Goal: Transaction & Acquisition: Obtain resource

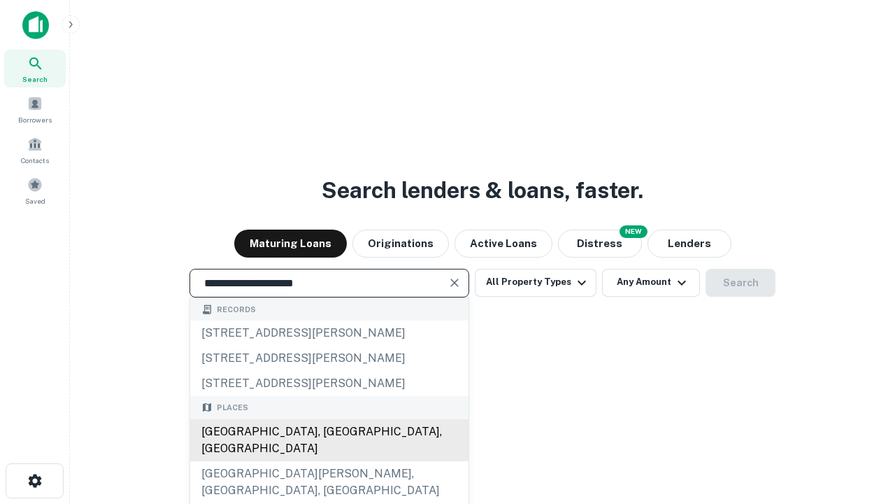
click at [329, 461] on div "[GEOGRAPHIC_DATA], [GEOGRAPHIC_DATA], [GEOGRAPHIC_DATA]" at bounding box center [329, 440] width 278 height 42
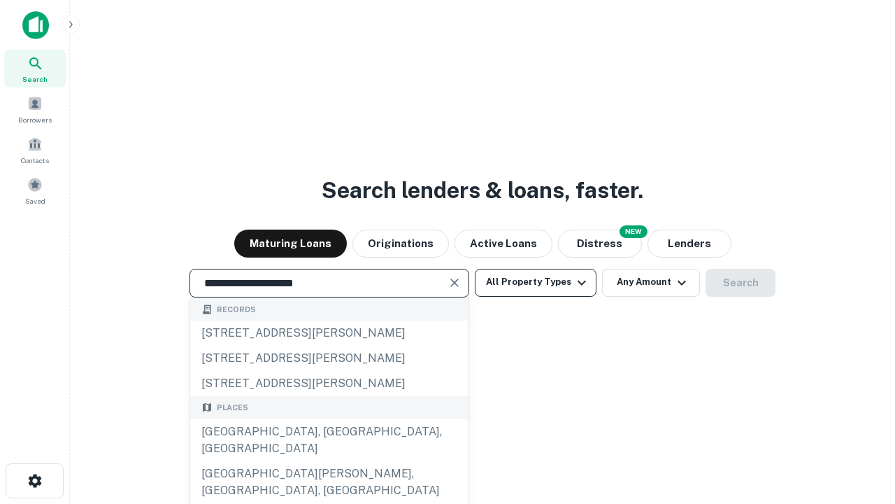
type input "**********"
click at [536, 282] on button "All Property Types" at bounding box center [536, 283] width 122 height 28
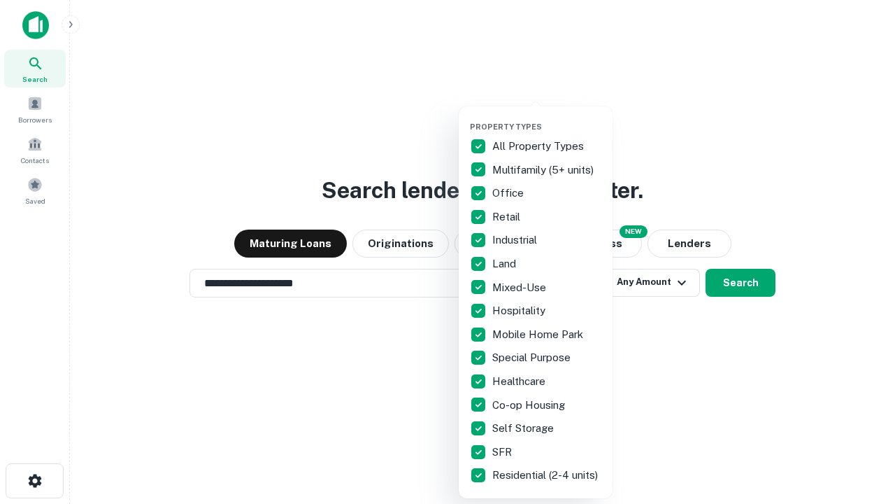
click at [547, 118] on button "button" at bounding box center [547, 118] width 154 height 1
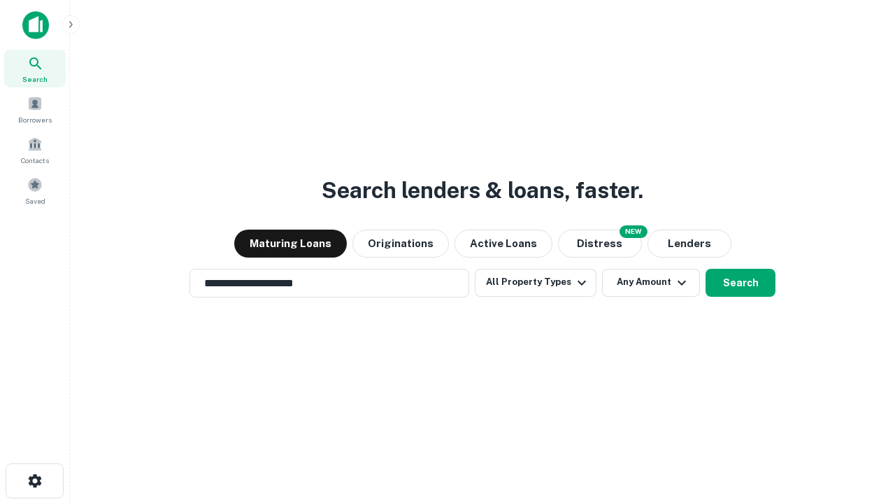
scroll to position [22, 0]
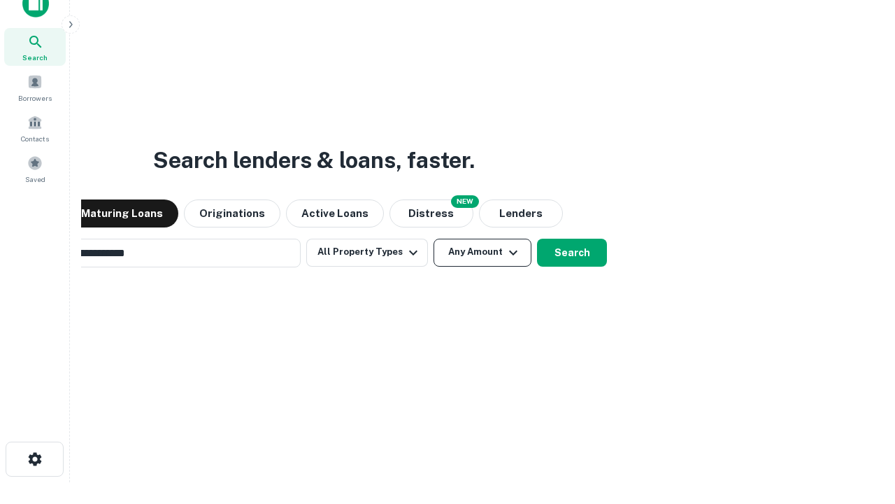
click at [434, 239] on button "Any Amount" at bounding box center [483, 253] width 98 height 28
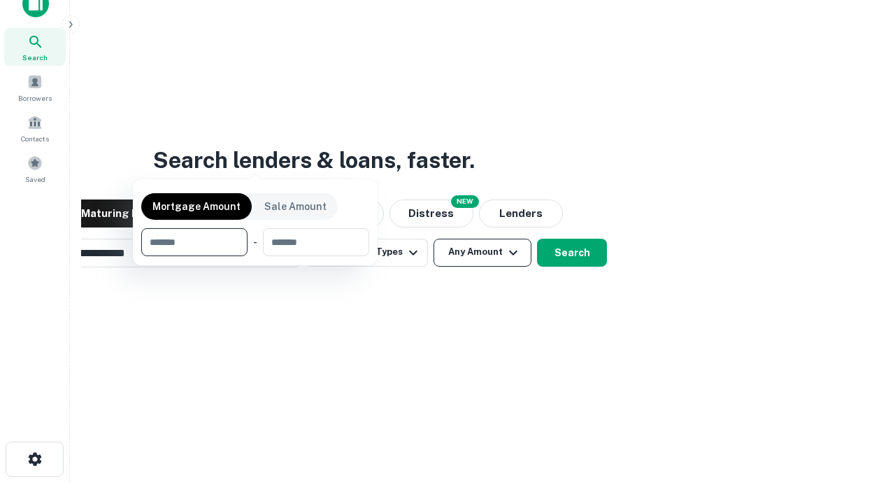
scroll to position [22, 0]
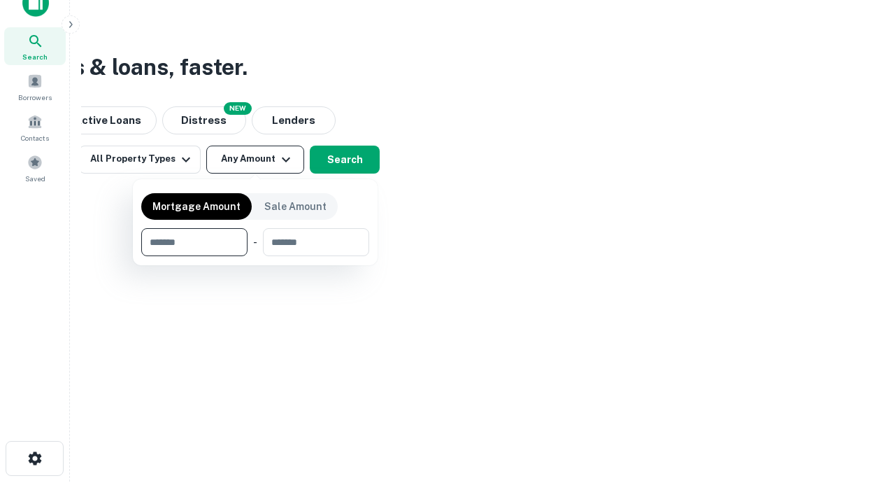
type input "*******"
click at [255, 256] on button "button" at bounding box center [255, 256] width 228 height 1
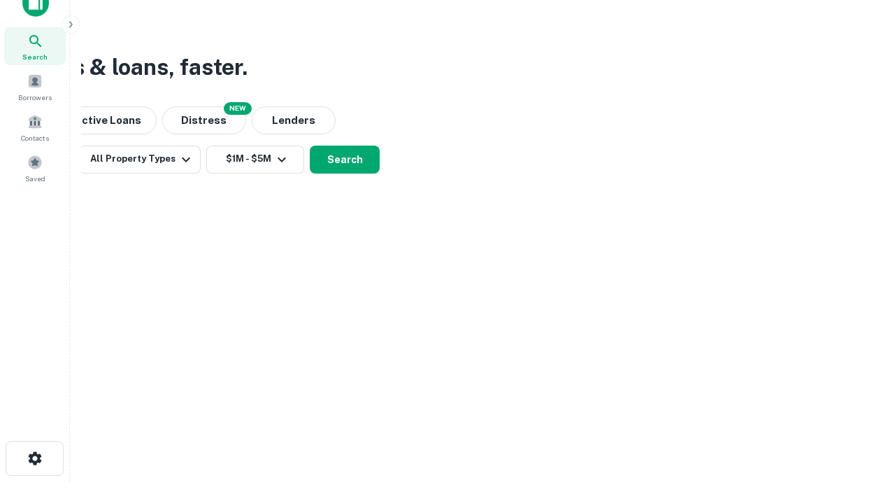
scroll to position [22, 0]
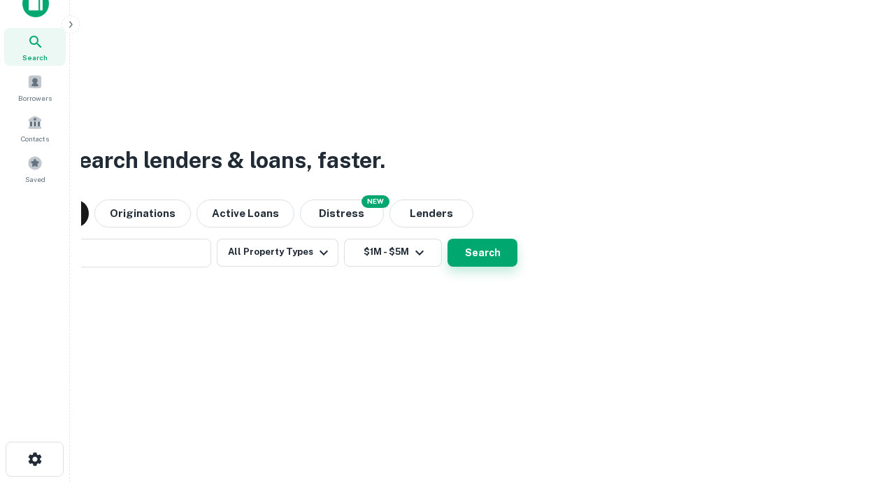
click at [448, 239] on button "Search" at bounding box center [483, 253] width 70 height 28
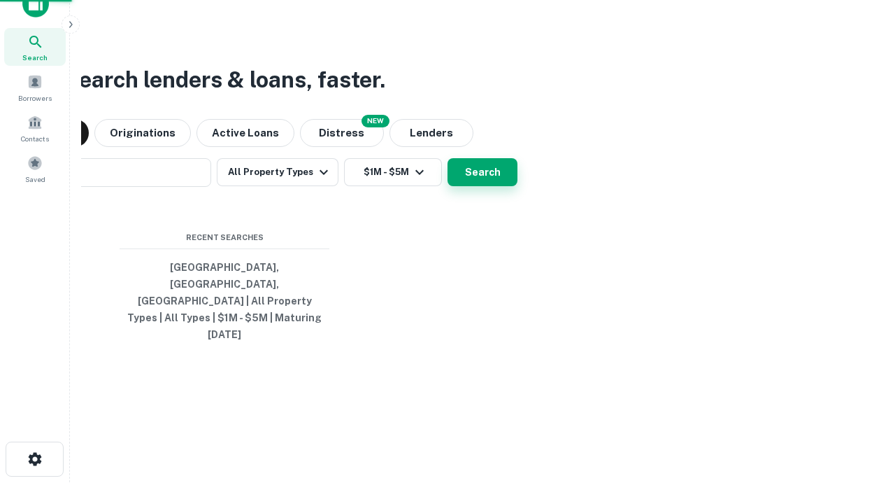
scroll to position [22, 0]
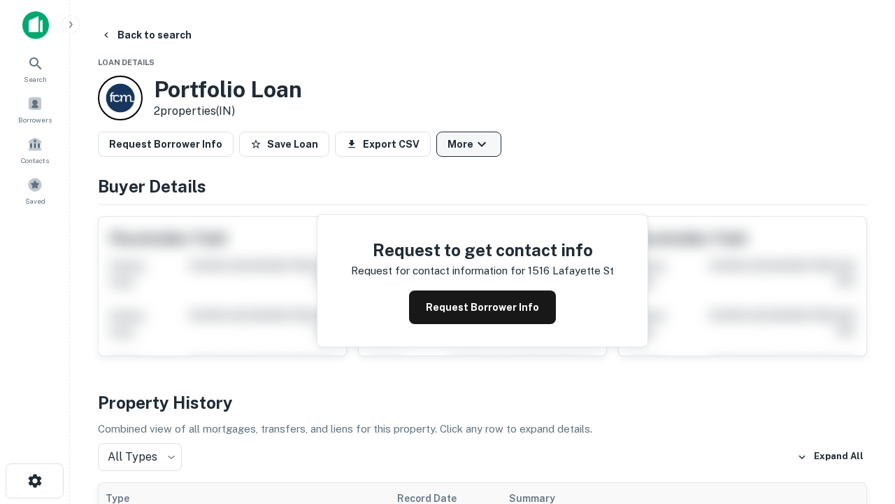
click at [469, 144] on button "More" at bounding box center [469, 144] width 65 height 25
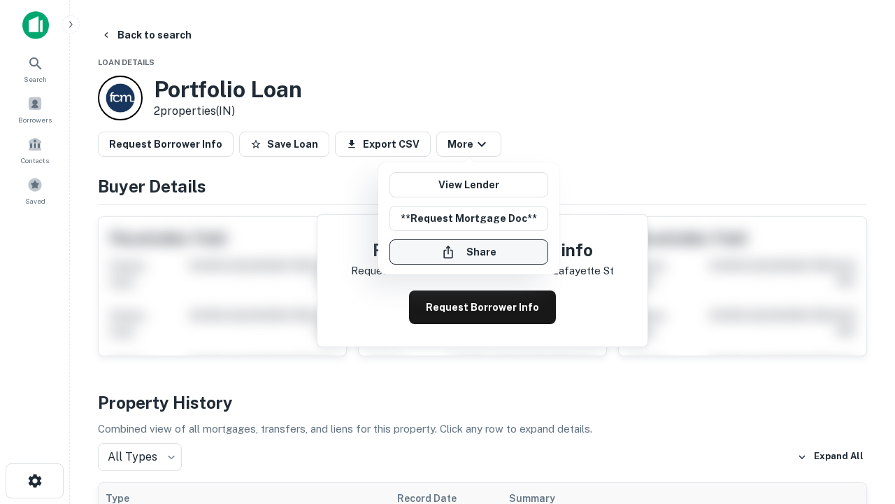
click at [469, 252] on button "Share" at bounding box center [469, 251] width 159 height 25
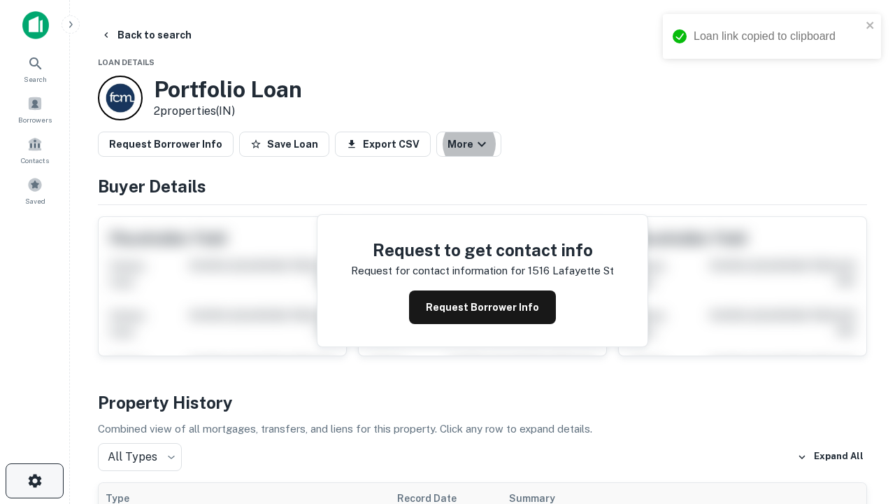
click at [34, 481] on icon "button" at bounding box center [35, 480] width 17 height 17
